Goal: Task Accomplishment & Management: Complete application form

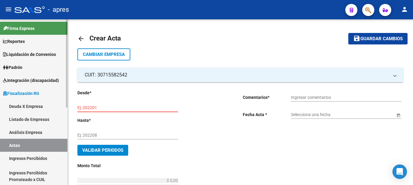
click at [18, 149] on link "Actas" at bounding box center [33, 145] width 67 height 13
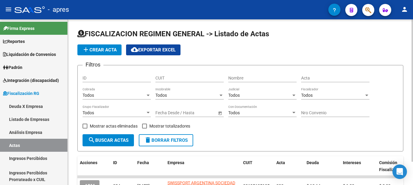
click at [104, 44] on app-list-header "FISCALIZACION REGIMEN GENERAL -> Listado de Actas add Crear Acta cloud_download…" at bounding box center [240, 90] width 326 height 123
click at [104, 46] on button "add Crear Acta" at bounding box center [99, 49] width 44 height 11
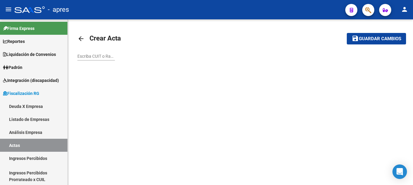
click at [104, 57] on input "Escriba CUIT o Razón Social para buscar" at bounding box center [96, 56] width 38 height 5
paste input "30715582542"
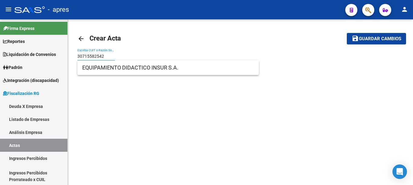
type input "30715582542"
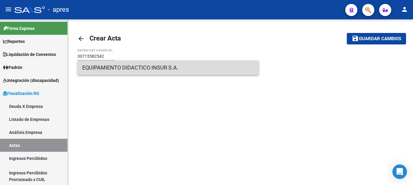
click at [117, 68] on span "EQUIPAMIENTO DIDACTICO INSUR S.A." at bounding box center [168, 68] width 172 height 15
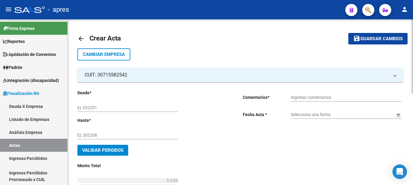
click at [108, 106] on input "Ej: 202201" at bounding box center [127, 107] width 101 height 5
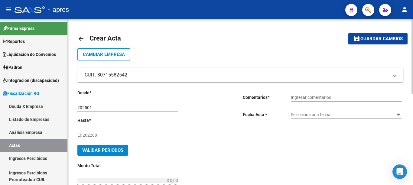
type input "202501"
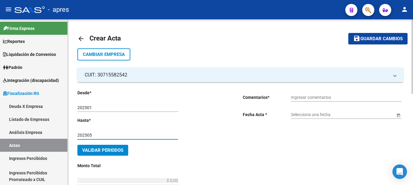
type input "202505"
drag, startPoint x: 323, startPoint y: 95, endPoint x: 327, endPoint y: 94, distance: 4.2
click at [327, 94] on div "Ingresar comentarios" at bounding box center [346, 96] width 111 height 12
type input "DEUDA BONIFICADA"
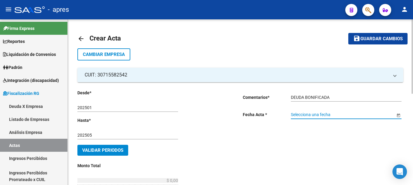
click at [397, 115] on span "Open calendar" at bounding box center [399, 115] width 15 height 15
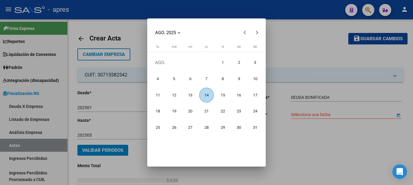
click at [206, 95] on span "14" at bounding box center [206, 95] width 15 height 15
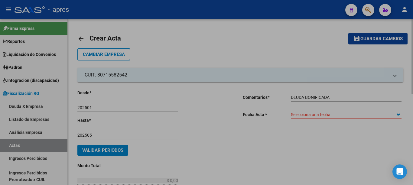
type input "[DATE]"
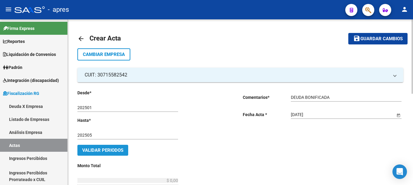
click at [113, 151] on span "Validar Periodos" at bounding box center [102, 150] width 41 height 5
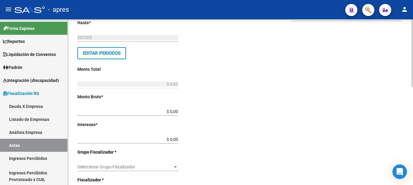
scroll to position [104, 0]
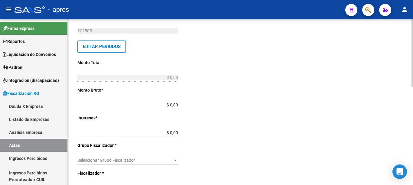
click at [413, 87] on div at bounding box center [413, 53] width 2 height 68
drag, startPoint x: 166, startPoint y: 106, endPoint x: 256, endPoint y: 110, distance: 90.9
click at [256, 110] on div "Desde * 202501 Ej: 202201 Hasta * 202505 Ej: 202208 Editar Periodos Monto Total…" at bounding box center [240, 142] width 326 height 329
type input "$ 684,30"
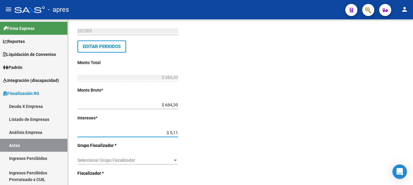
type input "$ 51,10"
type input "$ 735,40"
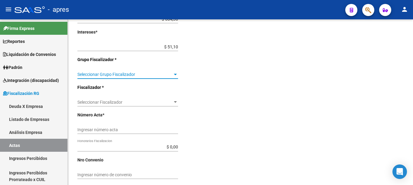
click at [413, 87] on div at bounding box center [413, 53] width 2 height 68
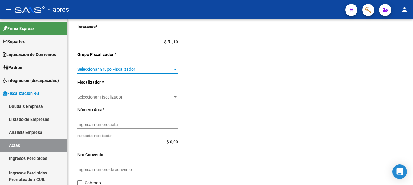
click at [171, 69] on span "Seleccionar Grupo Fiscalizador" at bounding box center [124, 69] width 95 height 5
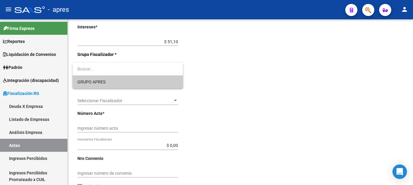
click at [107, 82] on span "GRUPO APRES" at bounding box center [127, 82] width 101 height 13
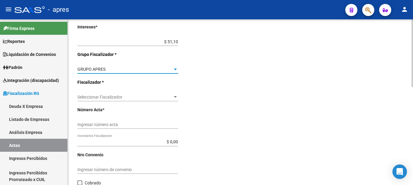
click at [168, 97] on span "Seleccionar Fiscalizador" at bounding box center [124, 97] width 95 height 5
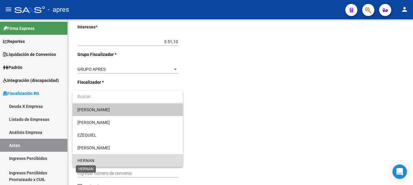
click at [92, 161] on span "HERNAN" at bounding box center [85, 160] width 17 height 5
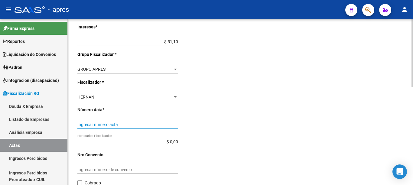
click at [146, 126] on input "Ingresar número acta" at bounding box center [127, 124] width 101 height 5
type input "395"
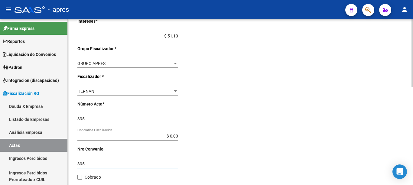
scroll to position [241, 0]
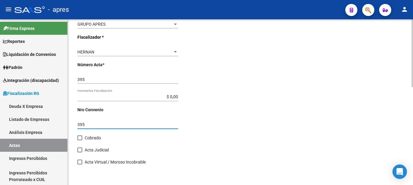
click at [413, 87] on div at bounding box center [413, 53] width 2 height 68
type input "395"
click at [79, 138] on span at bounding box center [79, 138] width 5 height 5
click at [80, 140] on input "Cobrado" at bounding box center [80, 140] width 0 height 0
checkbox input "true"
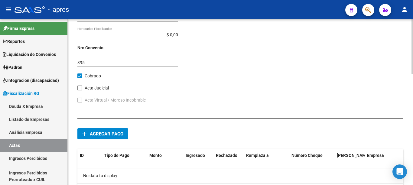
click at [412, 74] on div at bounding box center [413, 46] width 2 height 55
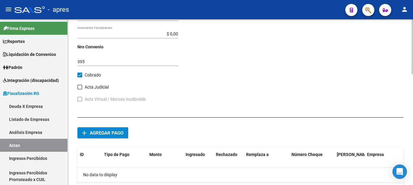
click at [116, 133] on span "Agregar pago" at bounding box center [107, 132] width 34 height 5
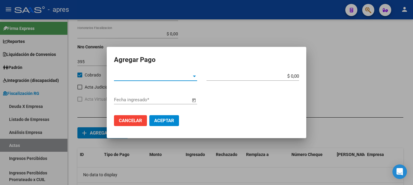
click at [187, 77] on span "Tipo de Pago *" at bounding box center [153, 76] width 78 height 5
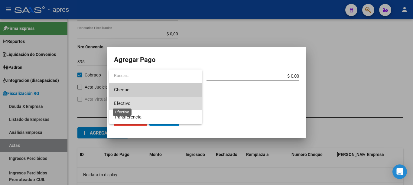
click at [126, 101] on span "Efectivo" at bounding box center [122, 103] width 17 height 5
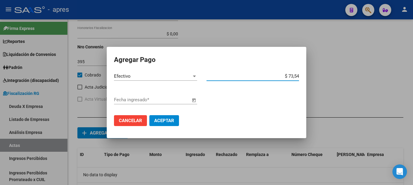
type input "$ 735,40"
click at [193, 99] on span "Open calendar" at bounding box center [194, 100] width 15 height 15
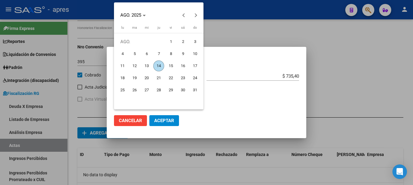
click at [160, 65] on span "14" at bounding box center [158, 66] width 11 height 11
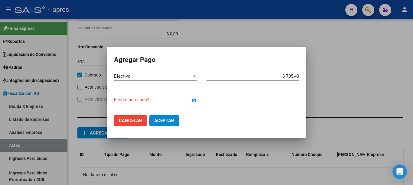
type input "[DATE]"
click at [164, 123] on span "Aceptar" at bounding box center [164, 120] width 20 height 5
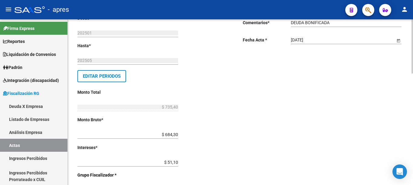
scroll to position [0, 0]
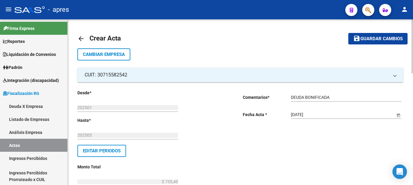
click at [409, 9] on div "menu - apres person Firma Express Reportes Ingresos Percibidos Análisis de todo…" at bounding box center [206, 92] width 413 height 185
click at [374, 39] on span "Guardar cambios" at bounding box center [382, 38] width 42 height 5
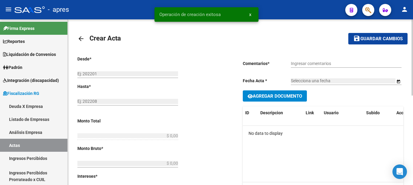
type input "202501"
type input "202505"
type input "$ 735,40"
type input "$ 684,30"
type input "$ 51,10"
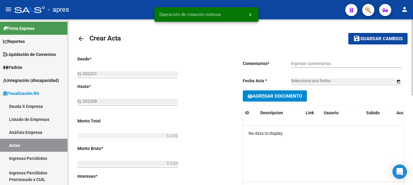
type input "395"
checkbox input "true"
type input "DEUDA BONIFICADA"
type input "[DATE]"
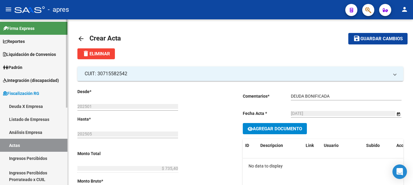
click at [22, 146] on link "Actas" at bounding box center [33, 145] width 67 height 13
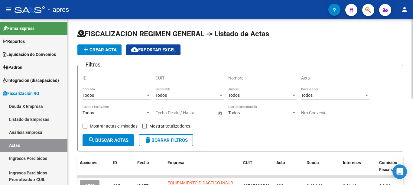
click at [96, 51] on span "add Crear Acta" at bounding box center [99, 49] width 34 height 5
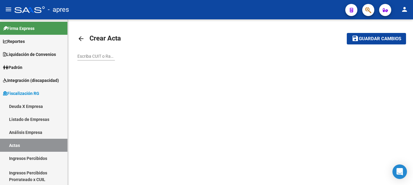
click at [98, 56] on input "Escriba CUIT o Razón Social para buscar" at bounding box center [96, 56] width 38 height 5
paste input "30709171190"
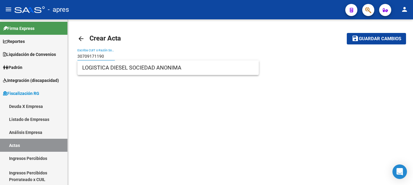
type input "30709171190"
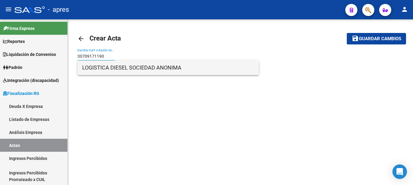
click at [123, 69] on span "LOGISTICA DIESEL SOCIEDAD ANONIMA" at bounding box center [168, 68] width 172 height 15
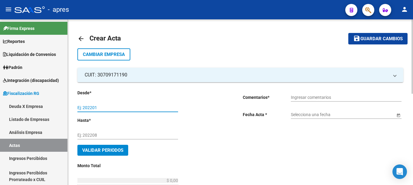
click at [114, 109] on input "Ej: 202201" at bounding box center [127, 107] width 101 height 5
type input "202503"
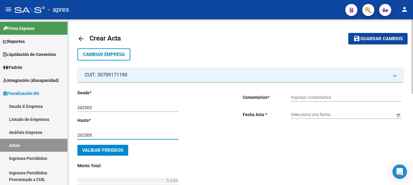
type input "202505"
click at [371, 97] on input "Ingresar comentarios" at bounding box center [346, 97] width 111 height 5
type input "DEUDA BONIFICADA"
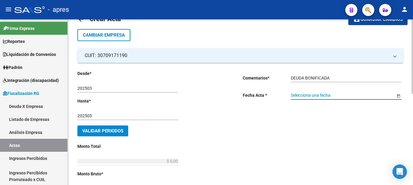
scroll to position [30, 0]
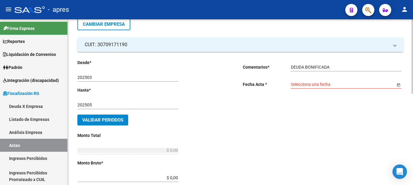
click at [399, 87] on span "Open calendar" at bounding box center [399, 84] width 15 height 15
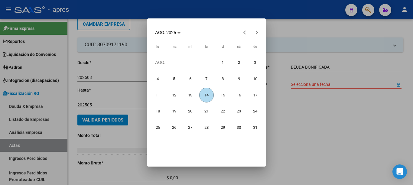
click at [209, 97] on span "14" at bounding box center [206, 95] width 15 height 15
type input "[DATE]"
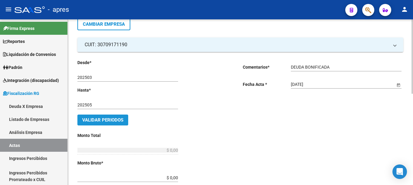
click at [117, 121] on span "Validar Periodos" at bounding box center [102, 119] width 41 height 5
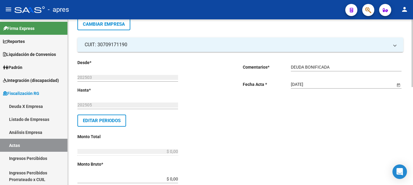
scroll to position [108, 0]
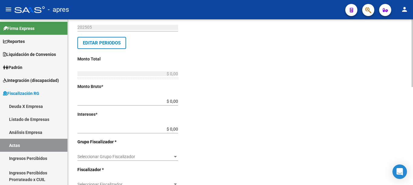
click at [413, 87] on div at bounding box center [413, 53] width 2 height 68
drag, startPoint x: 166, startPoint y: 102, endPoint x: 220, endPoint y: 101, distance: 54.2
click at [220, 101] on div "Desde * 202503 Ej: 202201 Hasta * 202505 Ej: 202208 Editar Periodos Monto Total…" at bounding box center [150, 143] width 146 height 322
type input "$ 754,37"
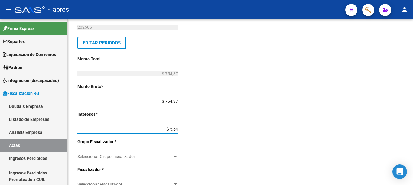
type input "$ 56,43"
type input "$ 810,80"
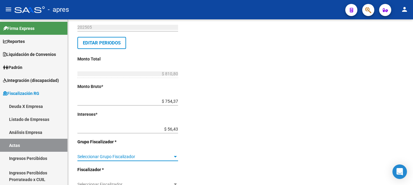
click at [139, 154] on span "Seleccionar Grupo Fiscalizador" at bounding box center [124, 156] width 95 height 5
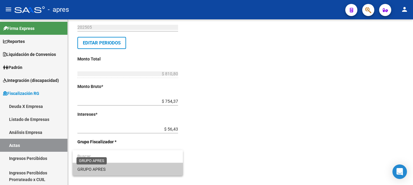
click at [93, 169] on span "GRUPO APRES" at bounding box center [91, 169] width 28 height 5
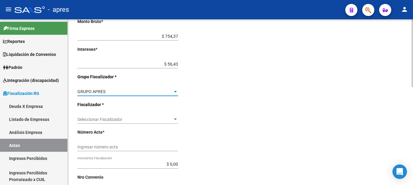
scroll to position [195, 0]
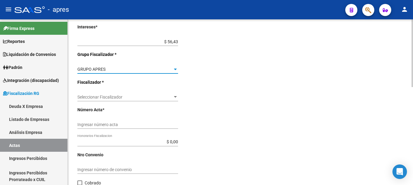
click at [413, 87] on div at bounding box center [413, 53] width 2 height 68
click at [132, 96] on span "Seleccionar Fiscalizador" at bounding box center [124, 97] width 95 height 5
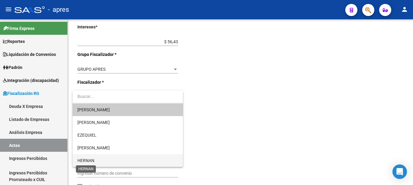
click at [89, 161] on span "HERNAN" at bounding box center [85, 160] width 17 height 5
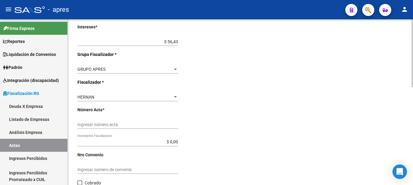
click at [146, 121] on div "Ingresar número acta" at bounding box center [127, 123] width 101 height 12
type input "397"
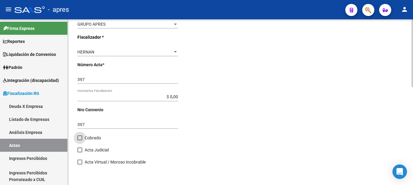
click at [93, 140] on span "Cobrado" at bounding box center [93, 137] width 16 height 7
click at [80, 140] on input "Cobrado" at bounding box center [80, 140] width 0 height 0
checkbox input "true"
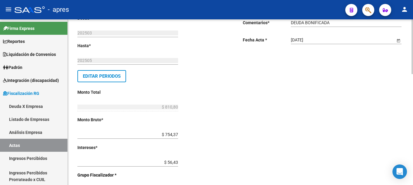
click at [413, 141] on div at bounding box center [413, 102] width 2 height 166
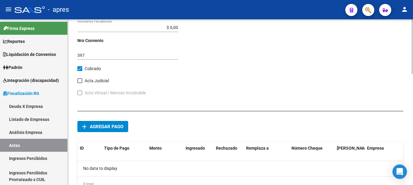
click at [412, 74] on div at bounding box center [413, 46] width 2 height 55
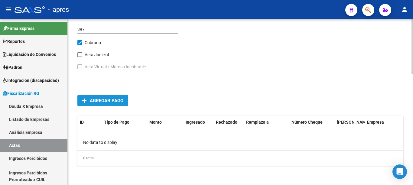
click at [105, 103] on span "Agregar pago" at bounding box center [107, 100] width 34 height 5
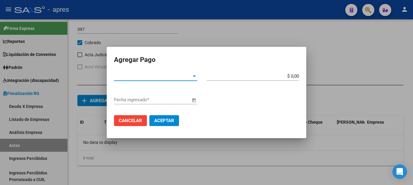
click at [134, 77] on span "Tipo de Pago *" at bounding box center [153, 76] width 78 height 5
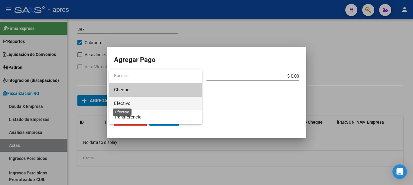
click at [125, 103] on span "Efectivo" at bounding box center [122, 103] width 17 height 5
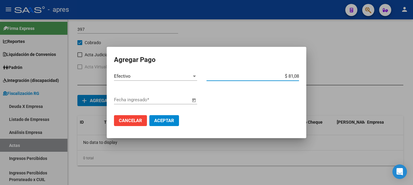
type input "$ 810,80"
click at [195, 101] on span "Open calendar" at bounding box center [194, 100] width 15 height 15
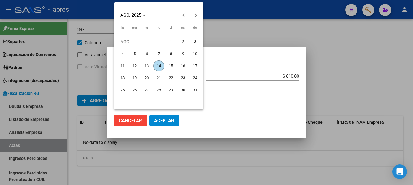
click at [159, 65] on span "14" at bounding box center [158, 66] width 11 height 11
type input "[DATE]"
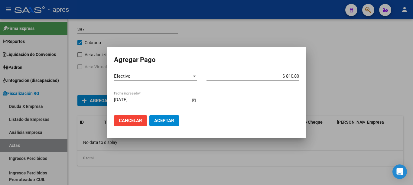
click at [164, 120] on span "Aceptar" at bounding box center [164, 120] width 20 height 5
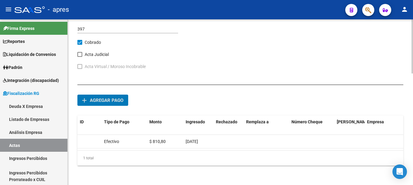
click at [413, 74] on div at bounding box center [413, 46] width 2 height 54
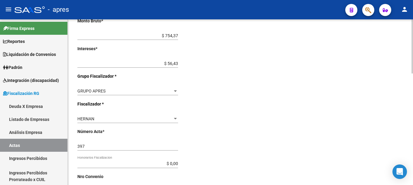
scroll to position [0, 0]
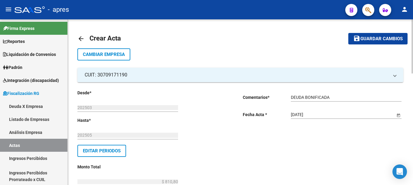
click at [412, 33] on div at bounding box center [413, 46] width 2 height 54
click at [382, 38] on span "Guardar cambios" at bounding box center [382, 38] width 42 height 5
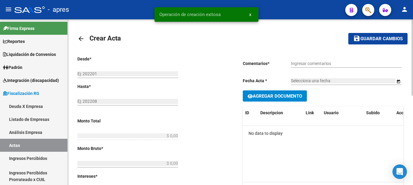
type input "202503"
type input "202505"
type input "$ 810,80"
type input "$ 754,37"
type input "$ 56,43"
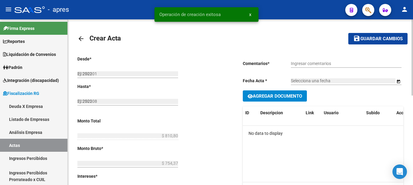
type input "397"
checkbox input "true"
type input "DEUDA BONIFICADA"
type input "[DATE]"
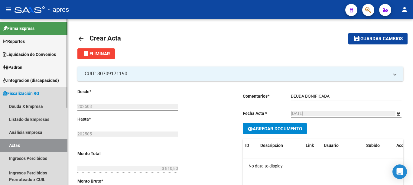
click at [18, 145] on link "Actas" at bounding box center [33, 145] width 67 height 13
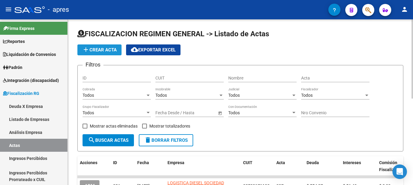
click at [102, 47] on span "add Crear Acta" at bounding box center [99, 49] width 34 height 5
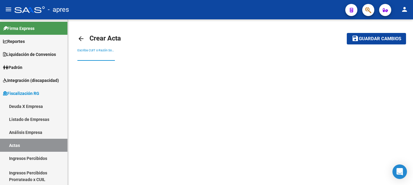
click at [101, 56] on input "Escriba CUIT o Razón Social para buscar" at bounding box center [96, 56] width 38 height 5
paste input "30710480865"
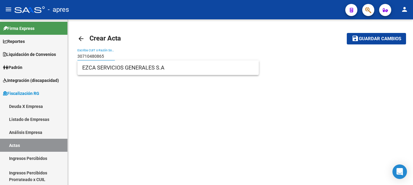
type input "30710480865"
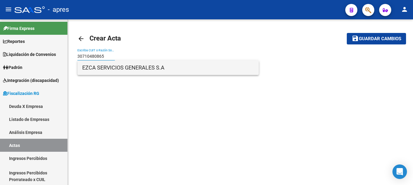
click at [106, 69] on span "EZCA SERVICIOS GENERALES S.A" at bounding box center [168, 68] width 172 height 15
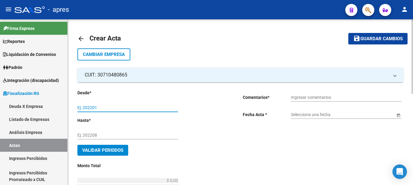
click at [118, 107] on input "Ej: 202201" at bounding box center [127, 107] width 101 height 5
type input "202505"
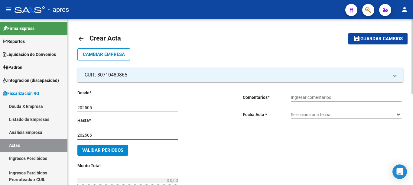
type input "202505"
click at [301, 98] on input "Ingresar comentarios" at bounding box center [346, 97] width 111 height 5
type input "DEUDA BONIFICADA"
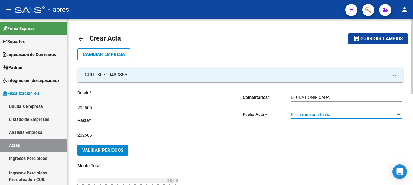
click at [398, 115] on span "Open calendar" at bounding box center [399, 115] width 15 height 15
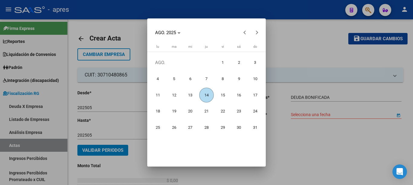
click at [212, 95] on span "14" at bounding box center [206, 95] width 15 height 15
type input "[DATE]"
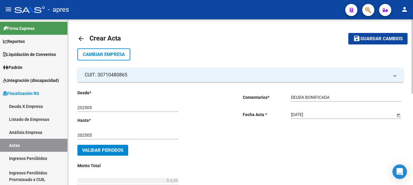
click at [103, 149] on span "Validar Periodos" at bounding box center [102, 150] width 41 height 5
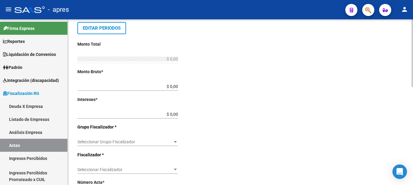
click at [411, 125] on div "arrow_back Crear Acta save Guardar cambios Cambiar Empresa CUIT: 30710480865 Ra…" at bounding box center [241, 100] width 347 height 406
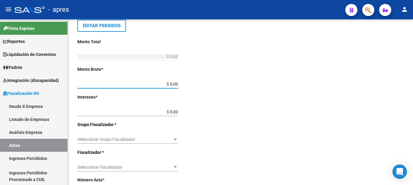
drag, startPoint x: 191, startPoint y: 86, endPoint x: 266, endPoint y: 87, distance: 75.1
click at [261, 86] on div "Desde * 202505 Ej: 202201 Hasta * 202505 Ej: 202208 Editar Periodos Monto Total…" at bounding box center [240, 121] width 326 height 329
type input "$ 756,34"
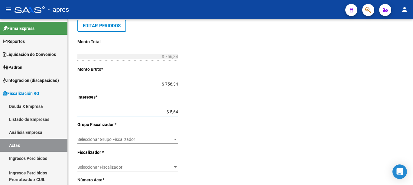
type input "$ 56,47"
type input "$ 812,81"
click at [149, 137] on div "Seleccionar Grupo Fiscalizador Seleccionar Grupo Fiscalizador" at bounding box center [127, 138] width 101 height 12
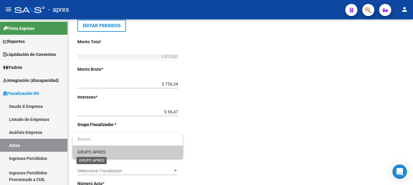
click at [99, 152] on span "GRUPO APRES" at bounding box center [91, 152] width 28 height 5
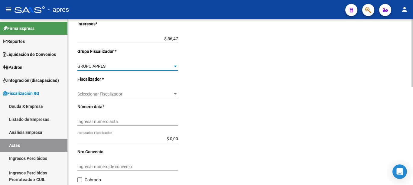
click at [413, 87] on div at bounding box center [413, 53] width 2 height 68
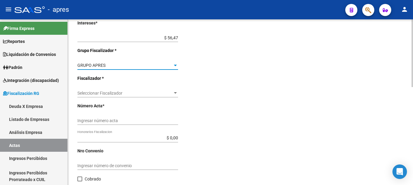
click at [168, 88] on div "Seleccionar Fiscalizador Seleccionar Fiscalizador" at bounding box center [127, 91] width 101 height 12
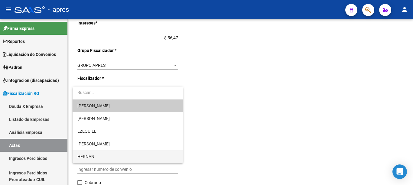
click at [96, 157] on span "HERNAN" at bounding box center [127, 156] width 101 height 13
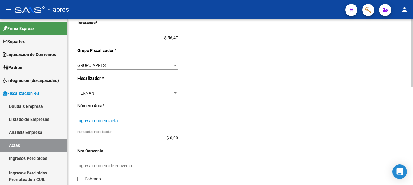
click at [157, 119] on input "Ingresar número acta" at bounding box center [127, 120] width 101 height 5
type input "399"
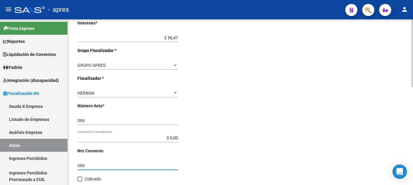
type input "399"
click at [80, 179] on span at bounding box center [79, 179] width 5 height 5
click at [80, 182] on input "Cobrado" at bounding box center [80, 182] width 0 height 0
checkbox input "true"
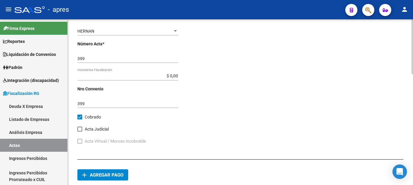
scroll to position [290, 0]
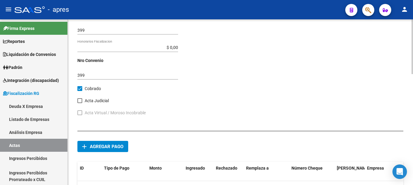
click at [413, 74] on div at bounding box center [413, 46] width 2 height 55
click at [125, 145] on button "add Agregar pago" at bounding box center [102, 146] width 51 height 11
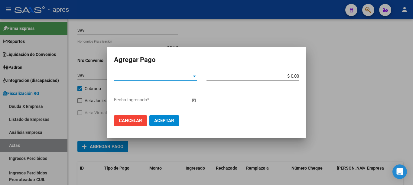
click at [180, 77] on span "Tipo de Pago *" at bounding box center [153, 76] width 78 height 5
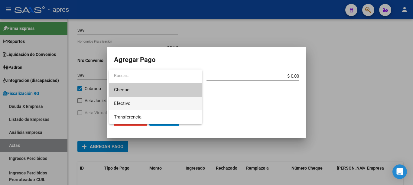
click at [139, 103] on span "Efectivo" at bounding box center [155, 104] width 83 height 14
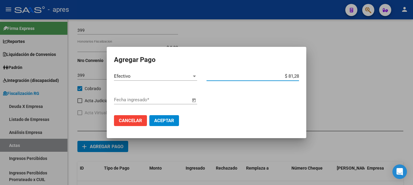
type input "$ 812,81"
click at [188, 101] on span "Open calendar" at bounding box center [194, 100] width 15 height 15
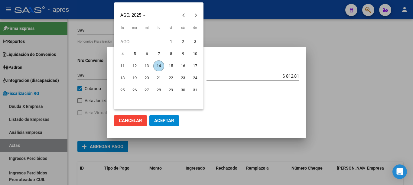
click at [159, 65] on span "14" at bounding box center [158, 66] width 11 height 11
type input "[DATE]"
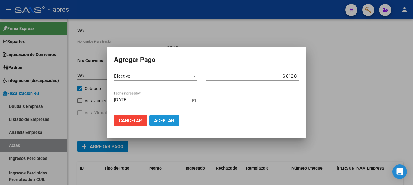
click at [161, 124] on button "Aceptar" at bounding box center [164, 120] width 30 height 11
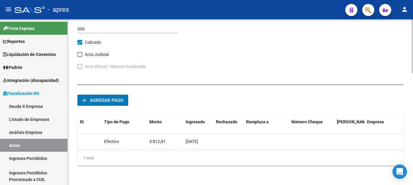
click at [413, 74] on div at bounding box center [413, 46] width 2 height 54
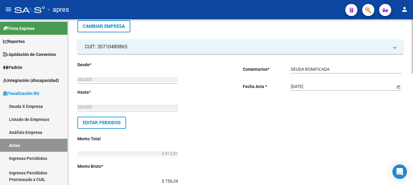
scroll to position [0, 0]
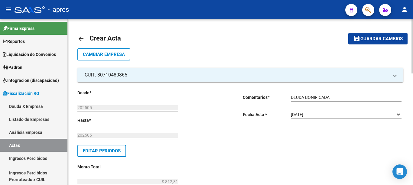
click at [382, 40] on span "Guardar cambios" at bounding box center [382, 38] width 42 height 5
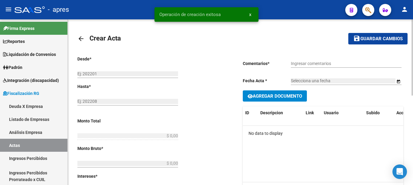
type input "202505"
type input "$ 812,81"
type input "$ 756,34"
type input "$ 56,47"
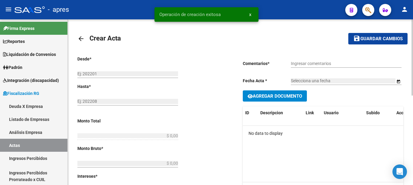
type input "399"
checkbox input "true"
type input "DEUDA BONIFICADA"
type input "[DATE]"
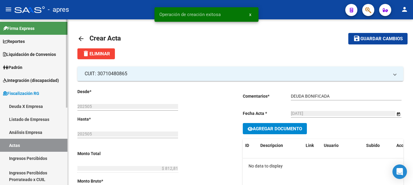
click at [17, 145] on link "Actas" at bounding box center [33, 145] width 67 height 13
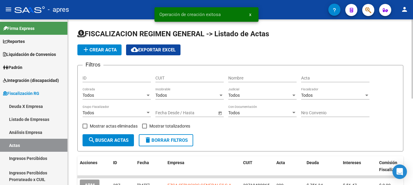
click at [97, 49] on span "add Crear Acta" at bounding box center [99, 49] width 34 height 5
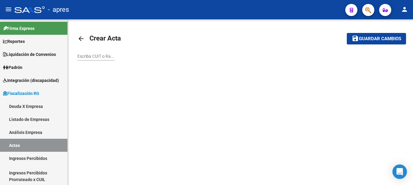
click at [94, 54] on input "Escriba CUIT o Razón Social para buscar" at bounding box center [96, 56] width 38 height 5
paste input "30676351481"
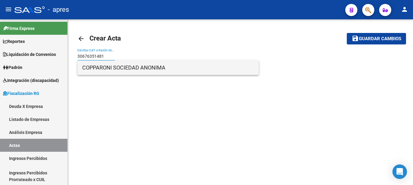
type input "30676351481"
click at [122, 71] on span "COPPARONI SOCIEDAD ANONIMA" at bounding box center [168, 68] width 172 height 15
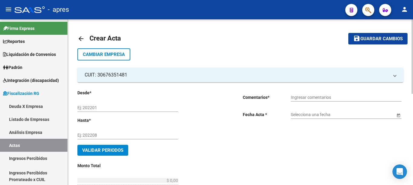
click at [108, 106] on input "Ej: 202201" at bounding box center [127, 107] width 101 height 5
type input "202502"
type input "202505"
click at [310, 97] on input "Ingresar comentarios" at bounding box center [346, 97] width 111 height 5
type input "DEUDA BONIFICADA"
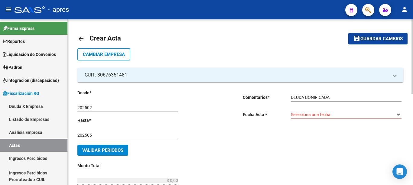
click at [400, 113] on span "Open calendar" at bounding box center [399, 115] width 15 height 15
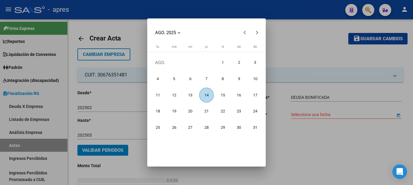
click at [206, 92] on span "14" at bounding box center [206, 95] width 15 height 15
type input "[DATE]"
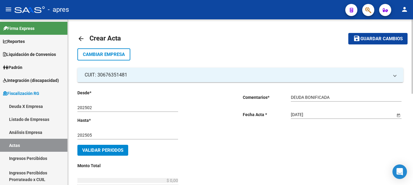
click at [110, 153] on button "Validar Periodos" at bounding box center [102, 150] width 51 height 11
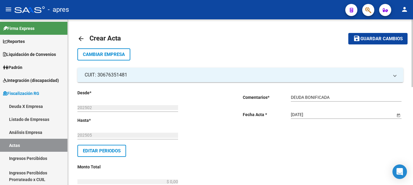
scroll to position [166, 0]
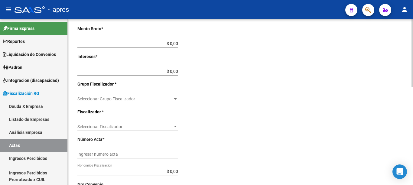
click at [413, 120] on div at bounding box center [413, 102] width 2 height 166
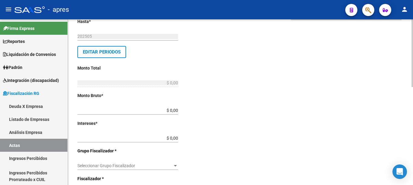
scroll to position [96, 0]
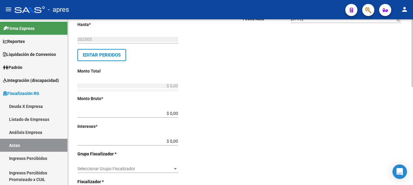
click at [408, 69] on div "arrow_back Crear Acta save Guardar cambios Cambiar Empresa CUIT: 30676351481 Ra…" at bounding box center [241, 126] width 347 height 406
drag, startPoint x: 159, startPoint y: 113, endPoint x: 313, endPoint y: 113, distance: 154.0
click at [313, 113] on div "Desde * 202502 Ej: 202201 Hasta * 202505 Ej: 202208 Editar Periodos Monto Total…" at bounding box center [240, 150] width 326 height 329
type input "$ 865,12"
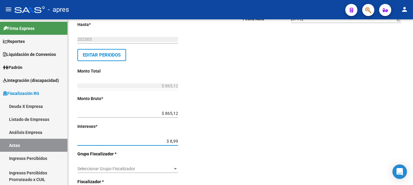
type input "$ 89,93"
type input "$ 955,05"
drag, startPoint x: 169, startPoint y: 144, endPoint x: 229, endPoint y: 139, distance: 59.9
click at [229, 139] on div "Desde * 202502 Ej: 202201 Hasta * 202505 Ej: 202208 Editar Periodos Monto Total…" at bounding box center [157, 156] width 161 height 325
drag, startPoint x: 161, startPoint y: 142, endPoint x: 264, endPoint y: 142, distance: 103.5
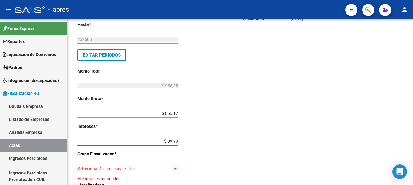
click at [264, 142] on div "Desde * 202502 Ej: 202201 Hasta * 202505 Ej: 202208 Editar Periodos Monto Total…" at bounding box center [240, 152] width 326 height 333
type input "$ 79,93"
type input "$ 945,05"
click at [176, 140] on input "$ 79,93" at bounding box center [127, 141] width 101 height 5
type input "$ 79,96"
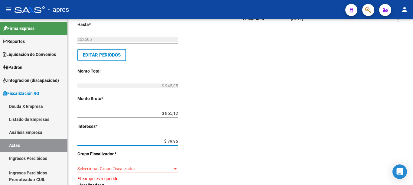
type input "$ 945,08"
click at [175, 169] on div at bounding box center [175, 169] width 3 height 2
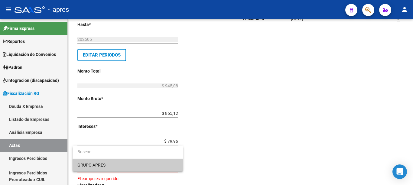
click at [113, 168] on span "GRUPO APRES" at bounding box center [127, 165] width 101 height 13
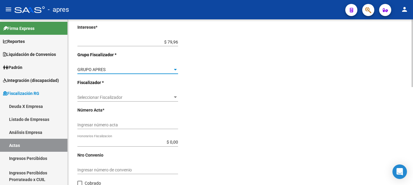
scroll to position [212, 0]
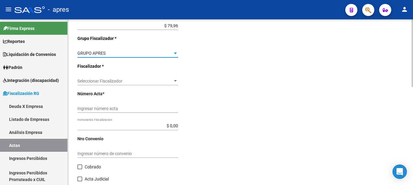
click at [413, 87] on div at bounding box center [413, 53] width 2 height 68
click at [137, 83] on span "Seleccionar Fiscalizador" at bounding box center [124, 81] width 95 height 5
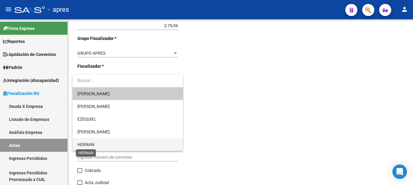
click at [92, 145] on span "HERNAN" at bounding box center [85, 144] width 17 height 5
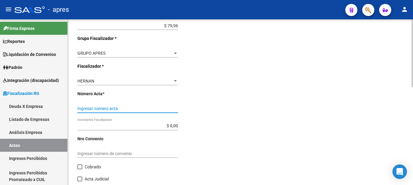
click at [136, 109] on input "Ingresar número acta" at bounding box center [127, 108] width 101 height 5
type input "401"
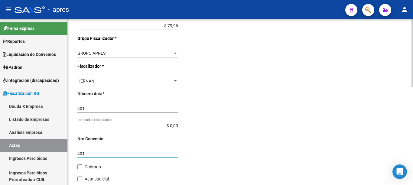
type input "401"
click at [79, 167] on span at bounding box center [79, 167] width 5 height 5
click at [80, 169] on input "Cobrado" at bounding box center [80, 169] width 0 height 0
checkbox input "true"
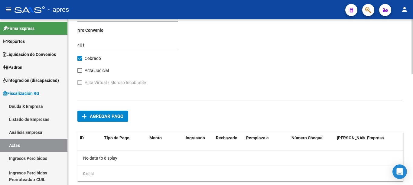
click at [413, 74] on div at bounding box center [413, 46] width 2 height 55
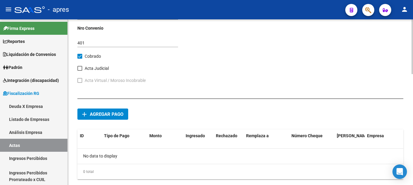
click at [113, 116] on span "Agregar pago" at bounding box center [107, 114] width 34 height 5
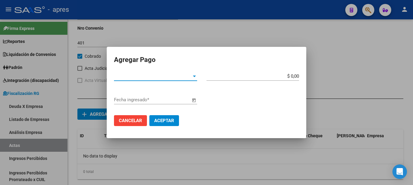
click at [194, 76] on div at bounding box center [194, 77] width 3 height 2
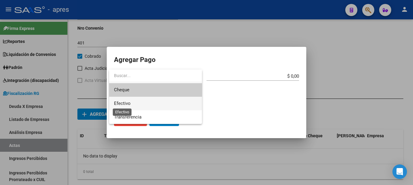
click at [123, 105] on span "Efectivo" at bounding box center [122, 103] width 17 height 5
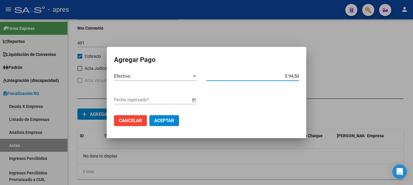
type input "$ 945,08"
click at [193, 102] on span "Open calendar" at bounding box center [194, 100] width 15 height 15
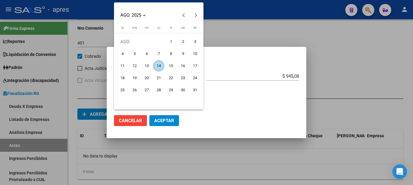
click at [164, 62] on button "14" at bounding box center [159, 66] width 12 height 12
type input "[DATE]"
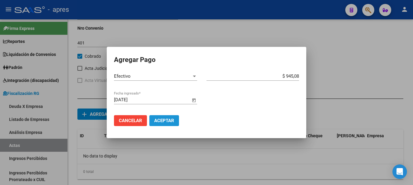
click at [163, 123] on span "Aceptar" at bounding box center [164, 120] width 20 height 5
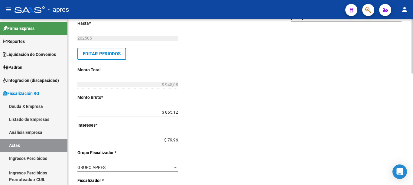
scroll to position [0, 0]
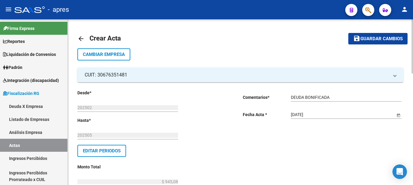
click at [386, 38] on span "Guardar cambios" at bounding box center [382, 38] width 42 height 5
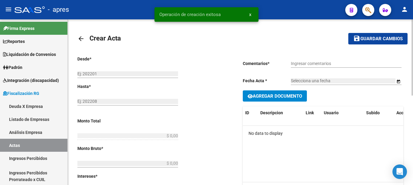
type input "202502"
type input "202505"
type input "$ 945,08"
type input "$ 865,12"
type input "$ 79,96"
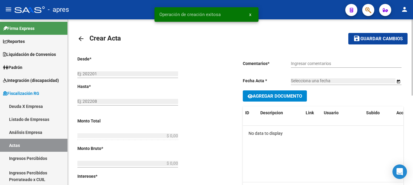
type input "401"
checkbox input "true"
type input "DEUDA BONIFICADA"
type input "[DATE]"
